Goal: Information Seeking & Learning: Understand process/instructions

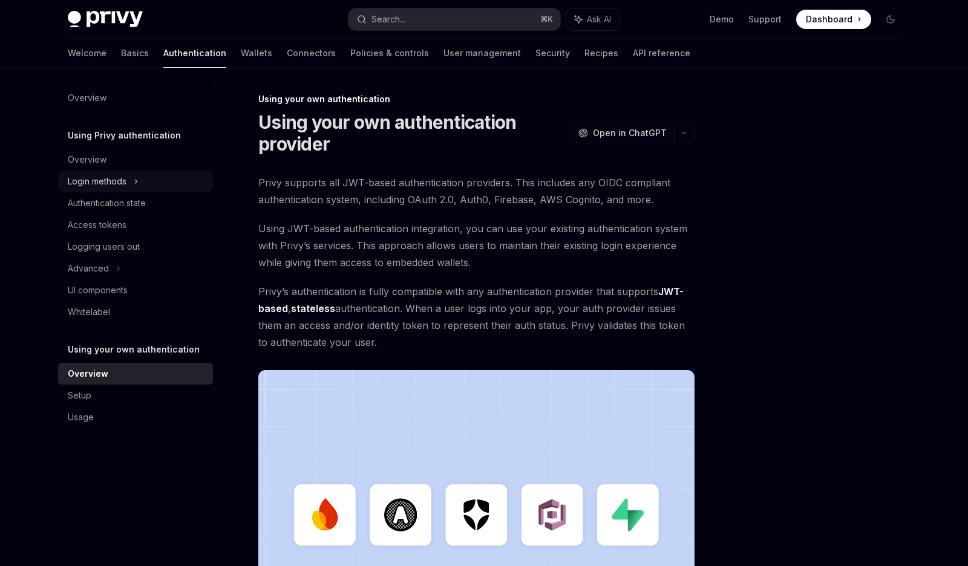
click at [132, 179] on div "Login methods" at bounding box center [135, 182] width 155 height 22
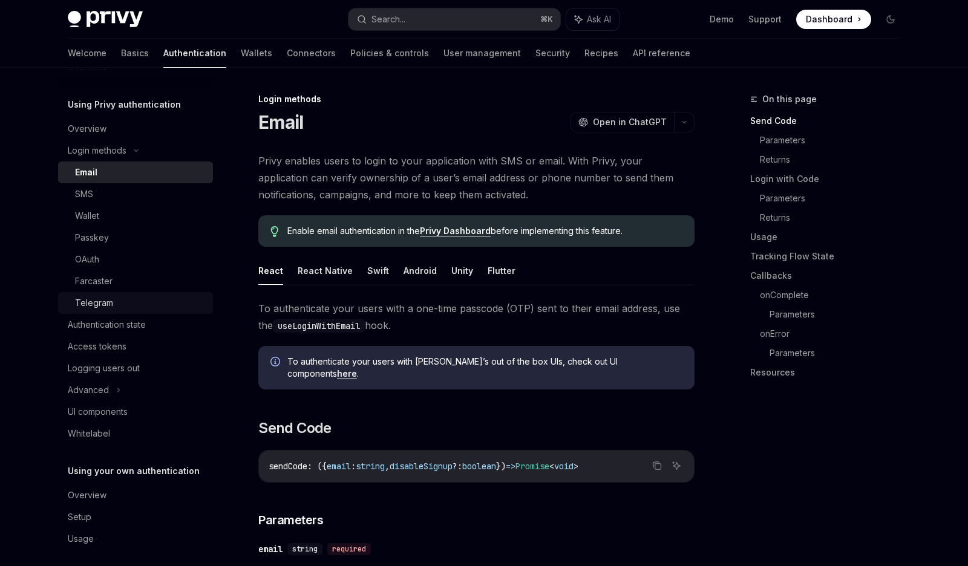
scroll to position [39, 0]
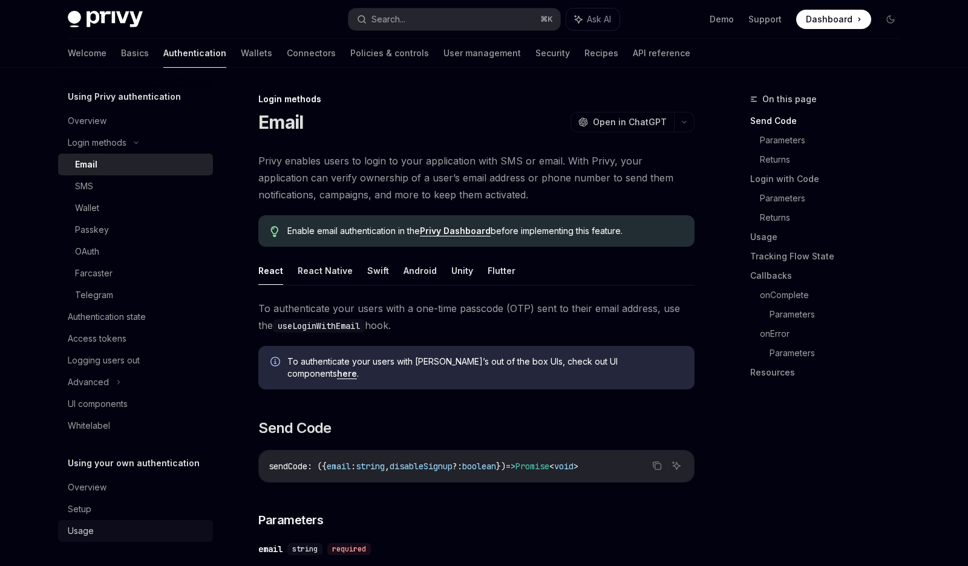
click at [91, 528] on div "Usage" at bounding box center [81, 531] width 26 height 15
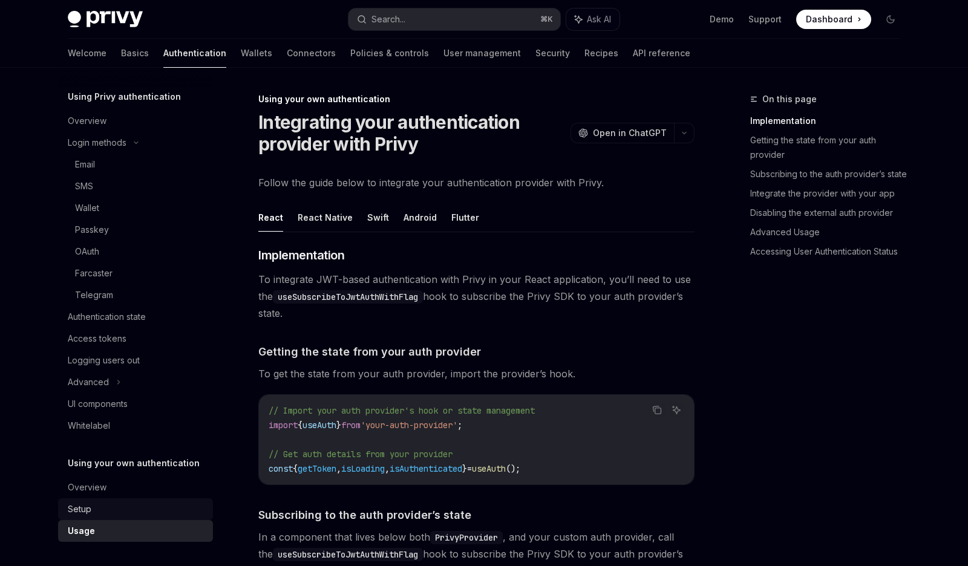
click at [93, 505] on div "Setup" at bounding box center [137, 509] width 138 height 15
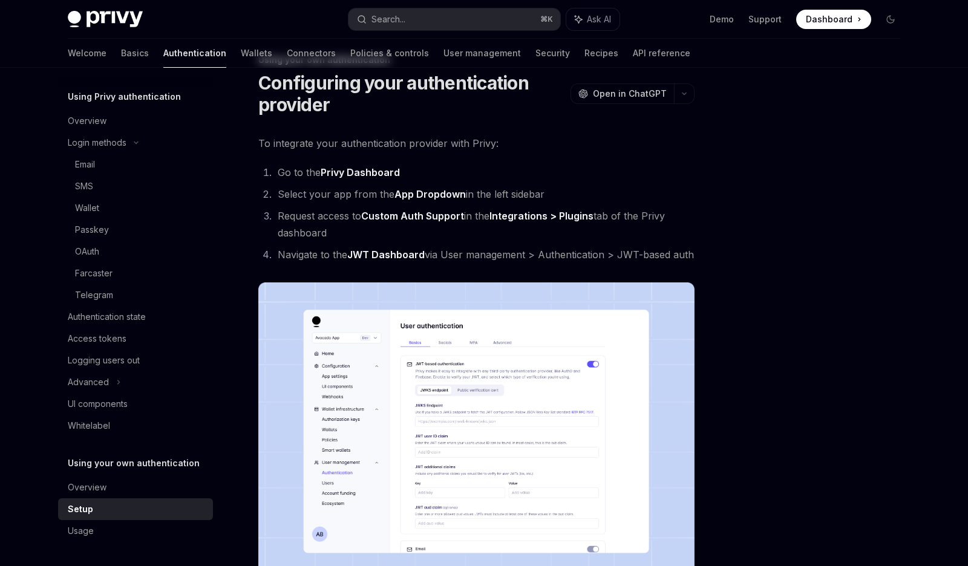
scroll to position [59, 0]
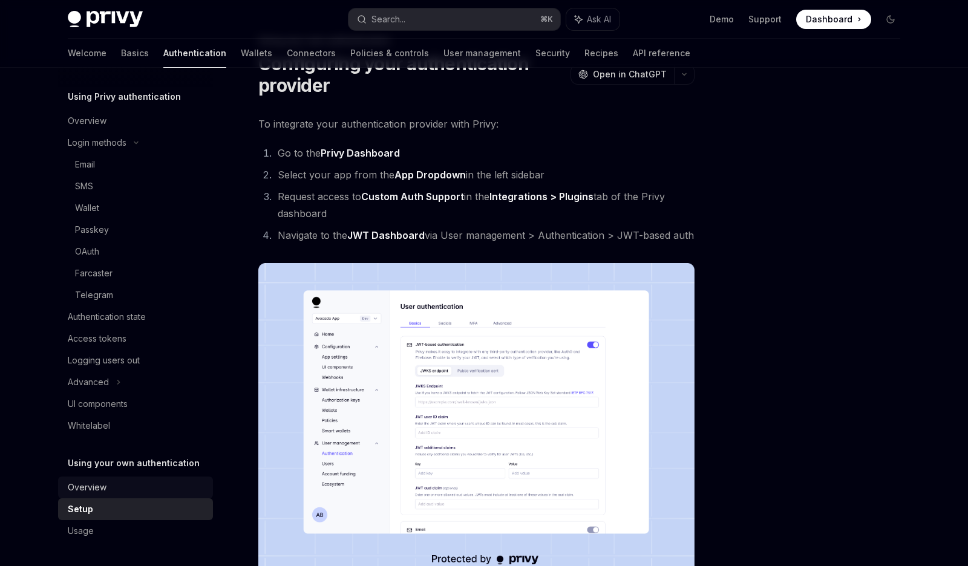
click at [102, 492] on div "Overview" at bounding box center [87, 488] width 39 height 15
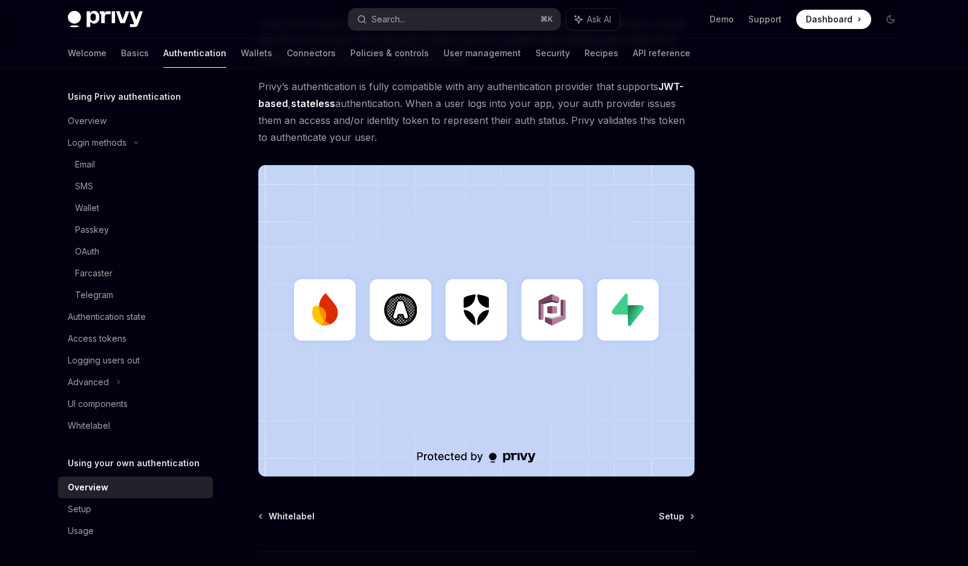
scroll to position [197, 0]
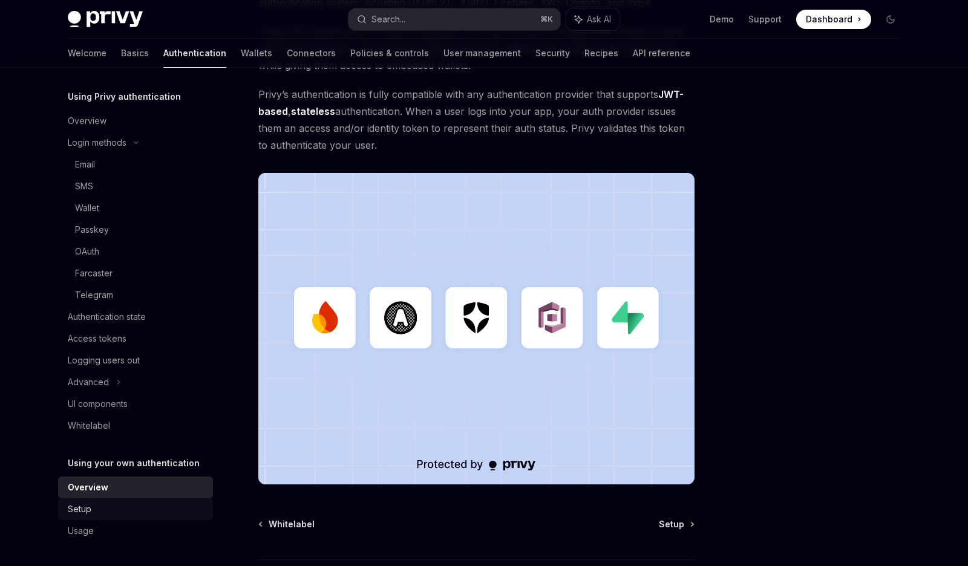
click at [102, 500] on link "Setup" at bounding box center [135, 510] width 155 height 22
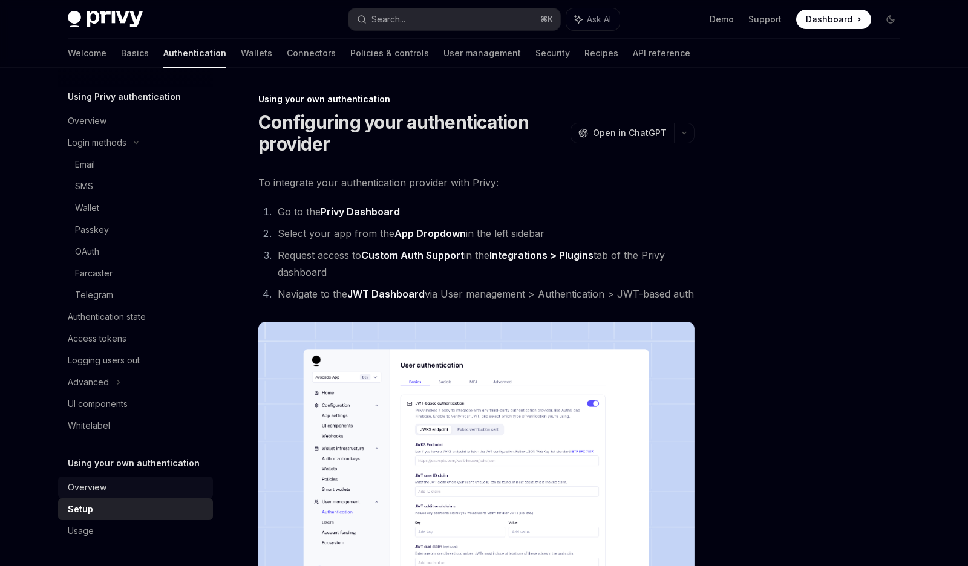
click at [105, 483] on div "Overview" at bounding box center [137, 488] width 138 height 15
type textarea "*"
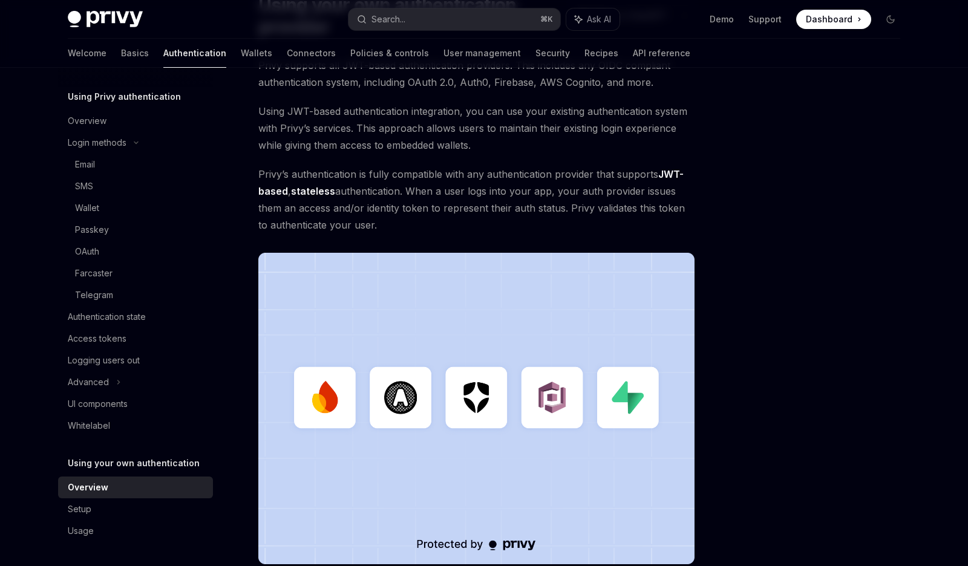
scroll to position [148, 0]
